Goal: Information Seeking & Learning: Learn about a topic

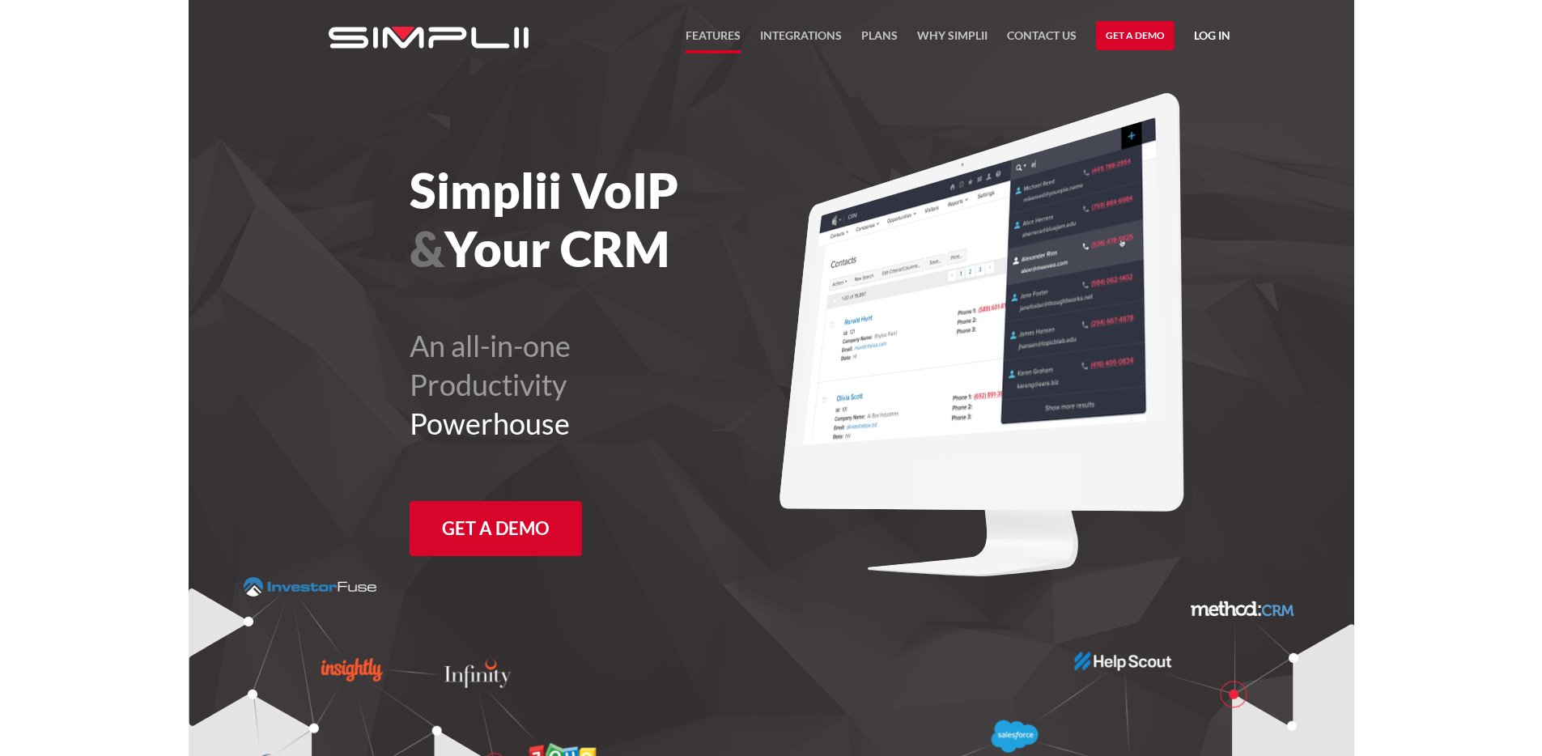
click at [699, 40] on link "FEATURES" at bounding box center [713, 40] width 55 height 28
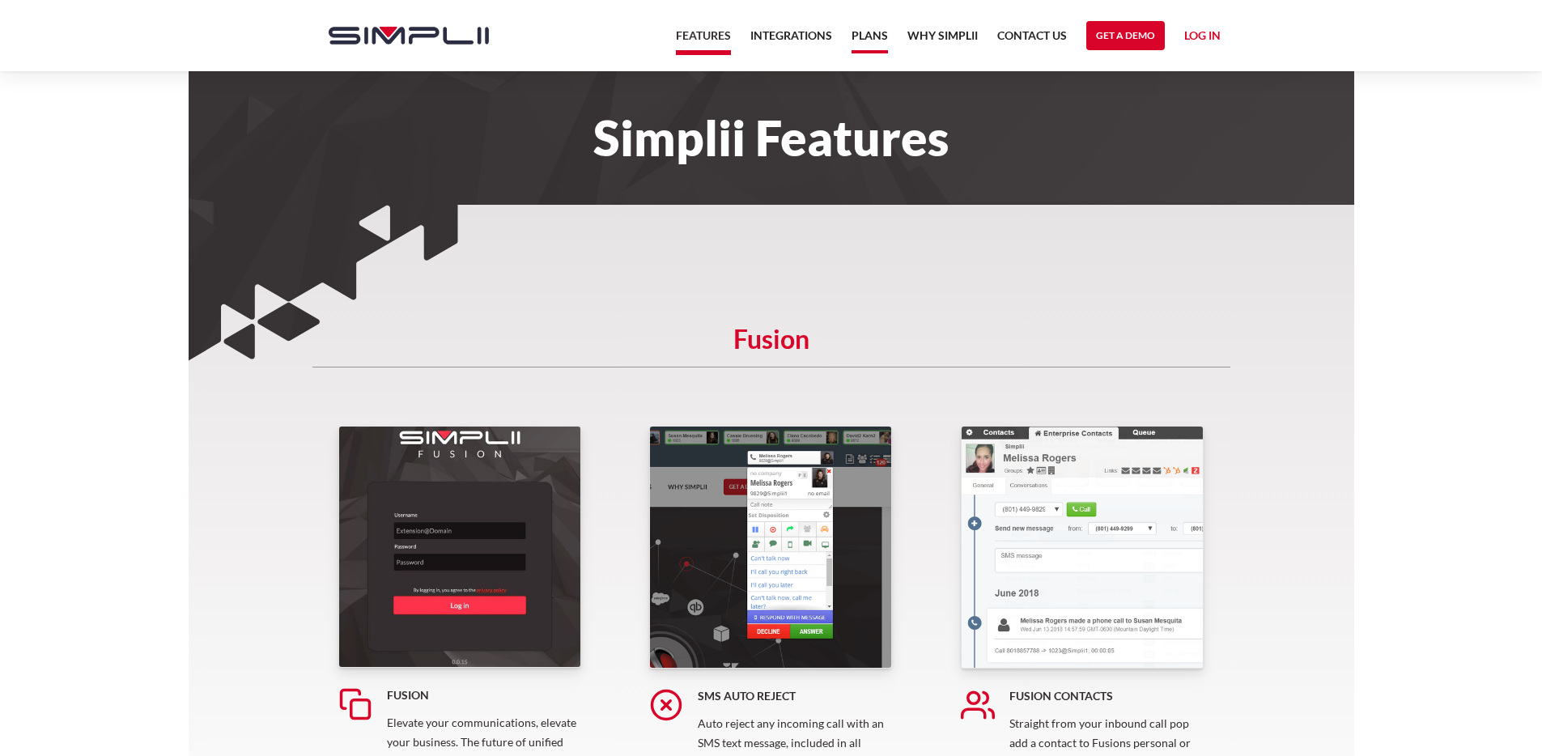
click at [870, 44] on link "Plans" at bounding box center [870, 40] width 36 height 28
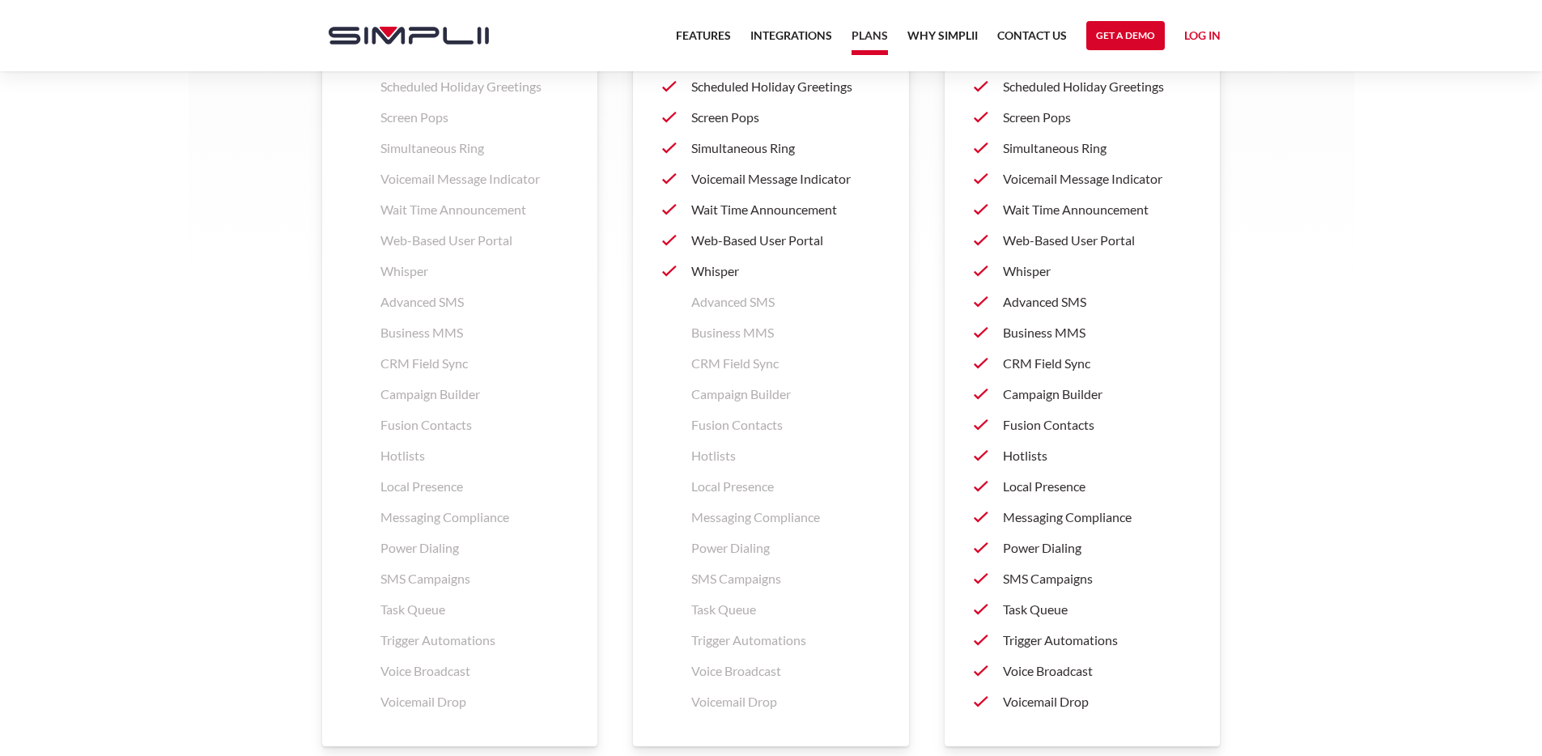
scroll to position [2320, 0]
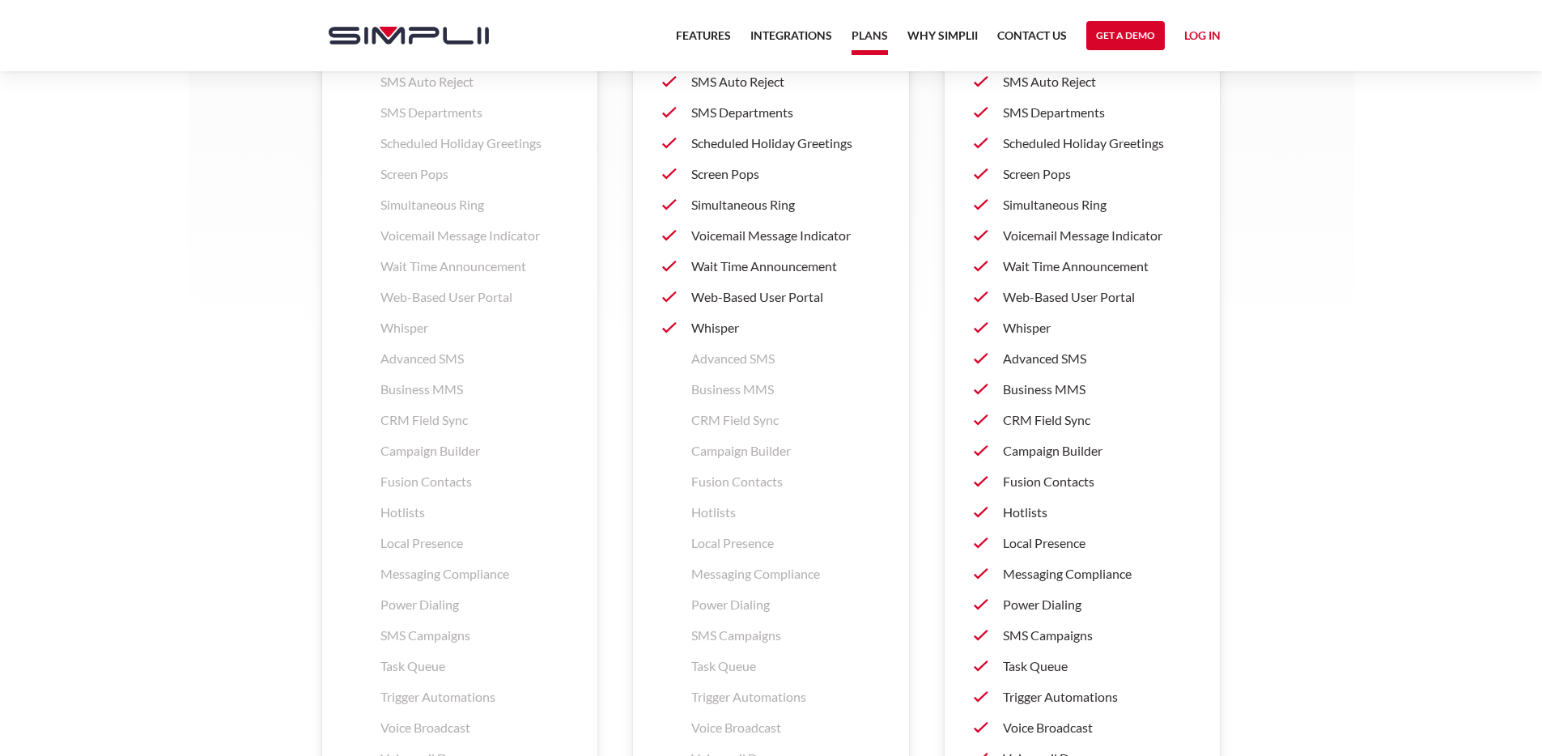
scroll to position [2270, 0]
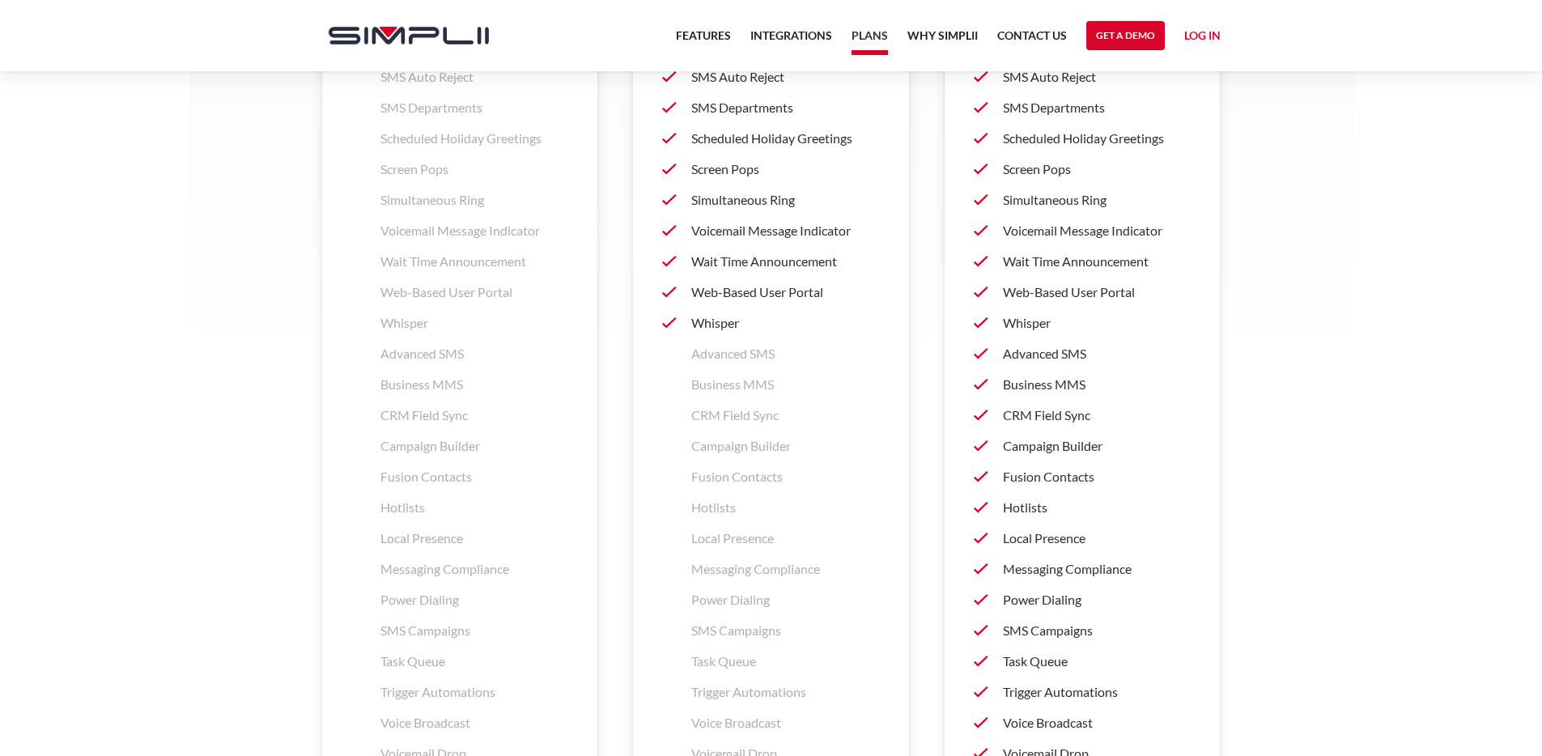
click at [1067, 420] on p "CRM Field Sync" at bounding box center [1097, 415] width 189 height 19
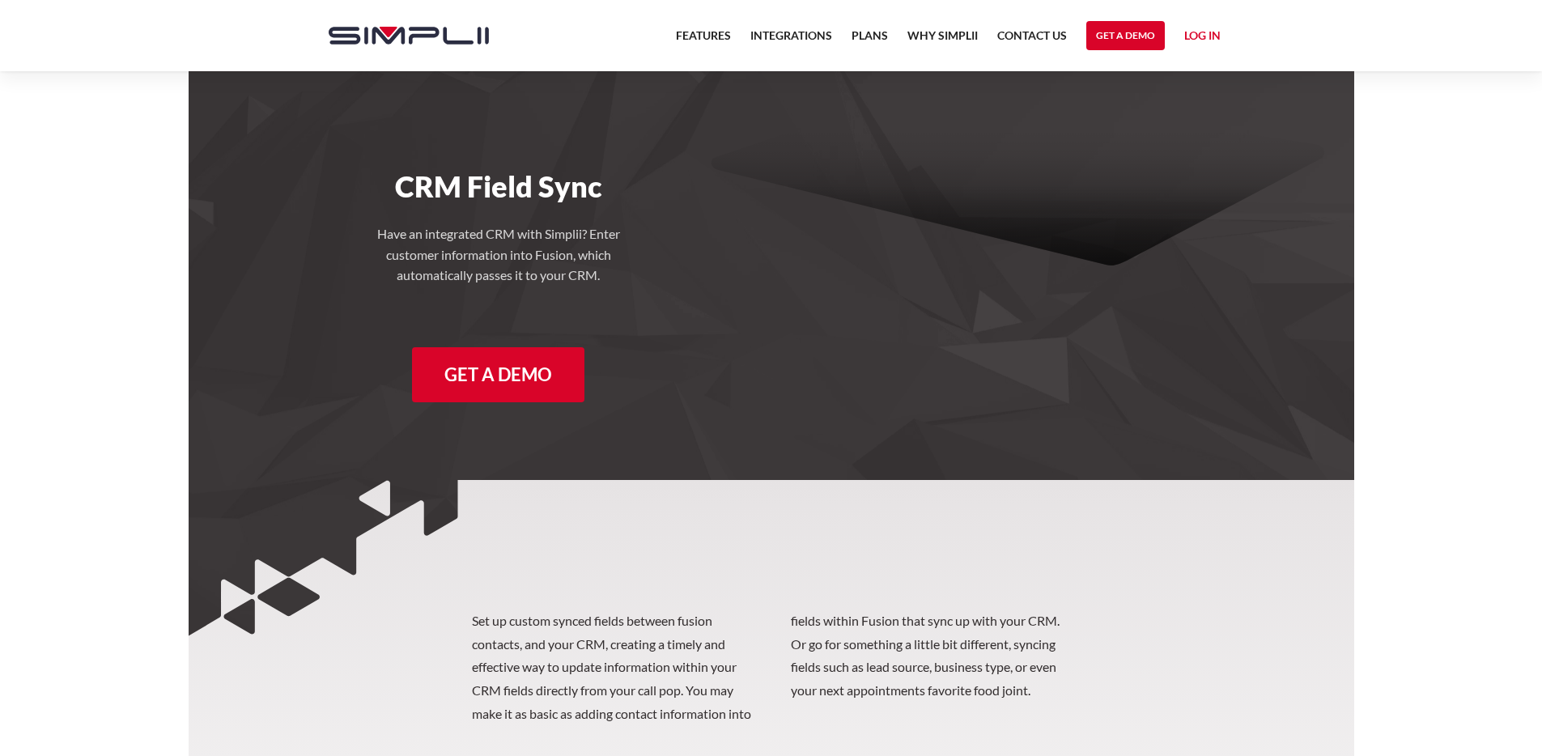
click at [1065, 415] on div "CRM Field Sync Have an integrated CRM with Simplii? Enter customer information …" at bounding box center [771, 243] width 934 height 344
